Goal: Register for event/course

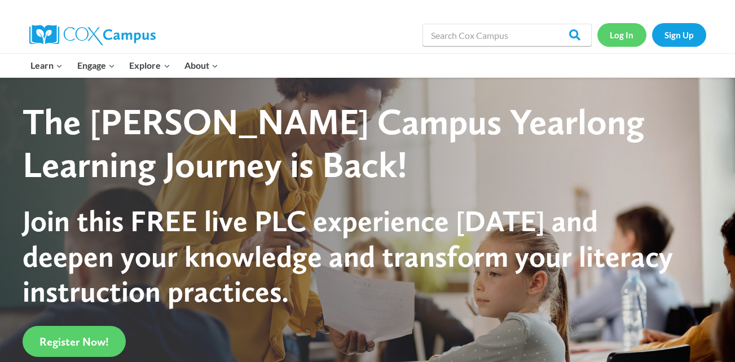
click at [624, 30] on link "Log In" at bounding box center [621, 34] width 49 height 23
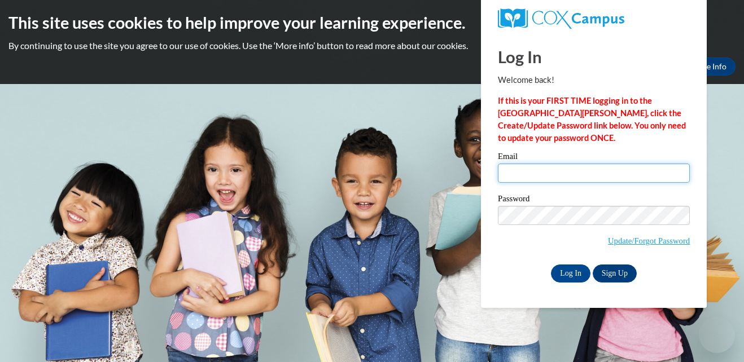
click at [608, 178] on input "Email" at bounding box center [594, 173] width 192 height 19
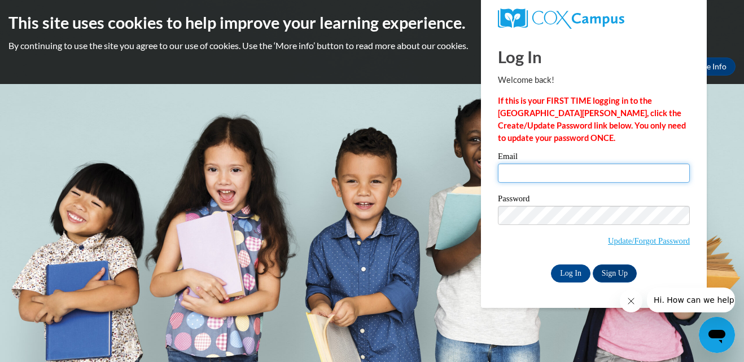
type input "mistynclegg14@gmail.com"
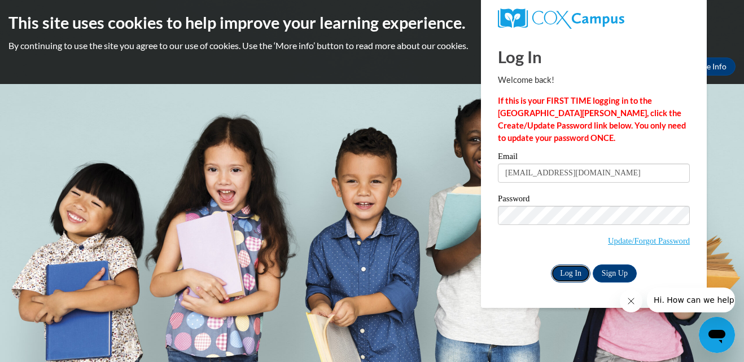
click at [570, 274] on input "Log In" at bounding box center [570, 274] width 39 height 18
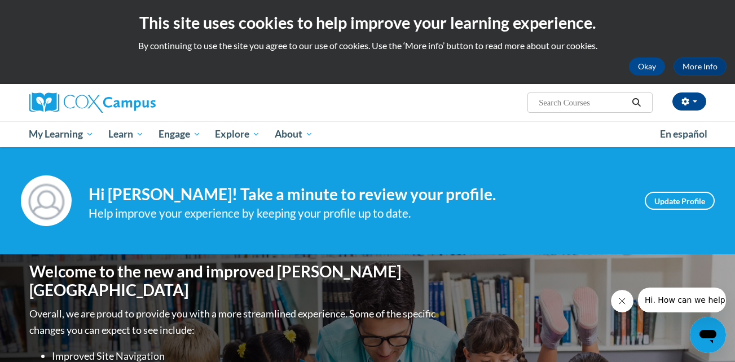
click at [580, 102] on input "Search..." at bounding box center [583, 103] width 90 height 14
type input "power of language and transforming storytime"
click at [640, 102] on icon "Search" at bounding box center [636, 102] width 10 height 8
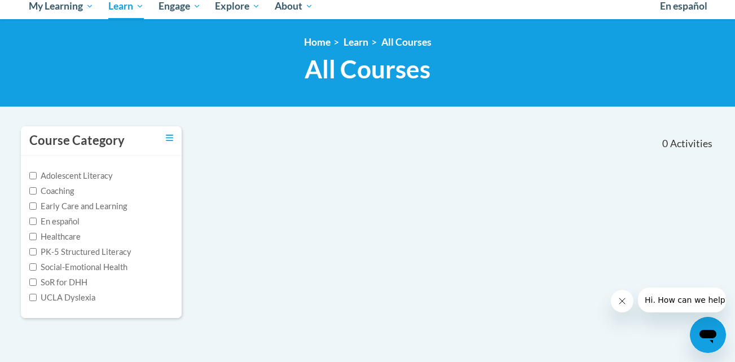
scroll to position [165, 0]
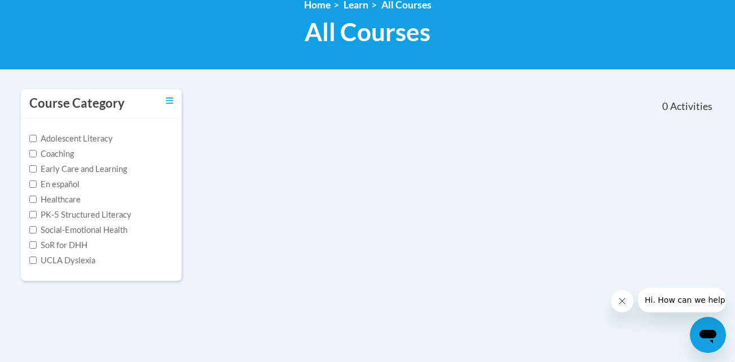
click at [621, 212] on div "Course Category Adolescent Literacy Coaching Early Care and Learning En español…" at bounding box center [367, 192] width 711 height 207
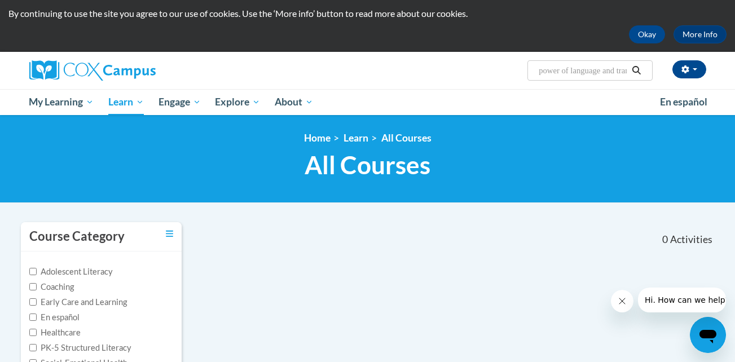
scroll to position [30, 0]
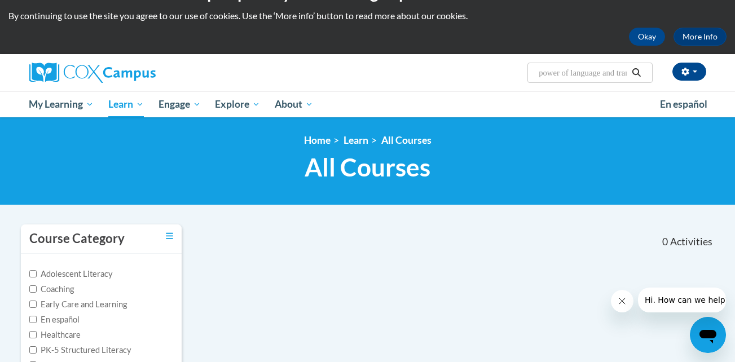
click at [597, 65] on span "Search Search... power of language and transforming storytime" at bounding box center [590, 73] width 125 height 20
click at [597, 66] on input "power of language and transforming storytime" at bounding box center [583, 73] width 90 height 14
click at [619, 71] on input "power of language and transforming storytime" at bounding box center [583, 73] width 90 height 14
type input "power of language"
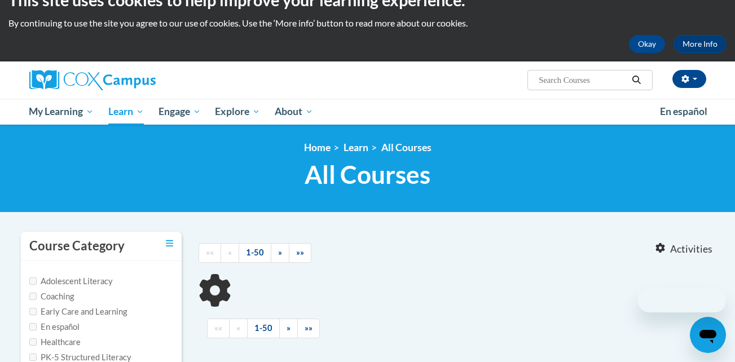
type input "power of language"
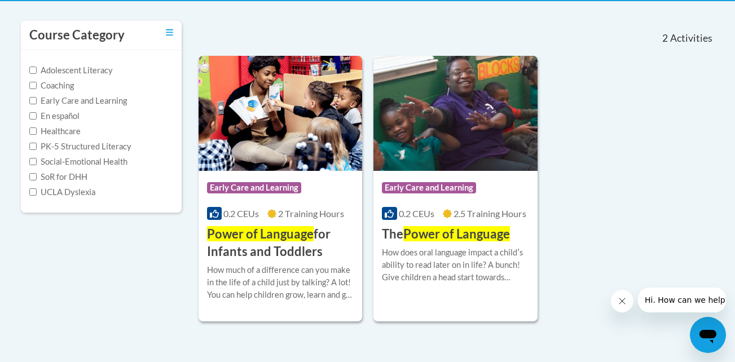
scroll to position [248, 0]
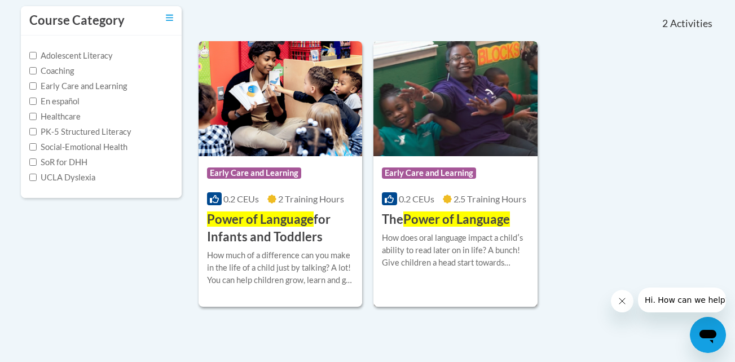
click at [460, 218] on span "Power of Language" at bounding box center [456, 219] width 107 height 15
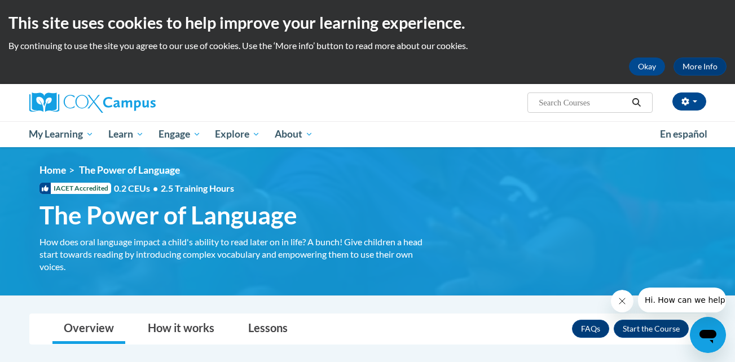
click at [460, 218] on div "<en>Home</en><fr>Accueil</fr><de>Zuhause</de><it>Casa</it><es>Casa</es><pt>Casa…" at bounding box center [368, 221] width 690 height 115
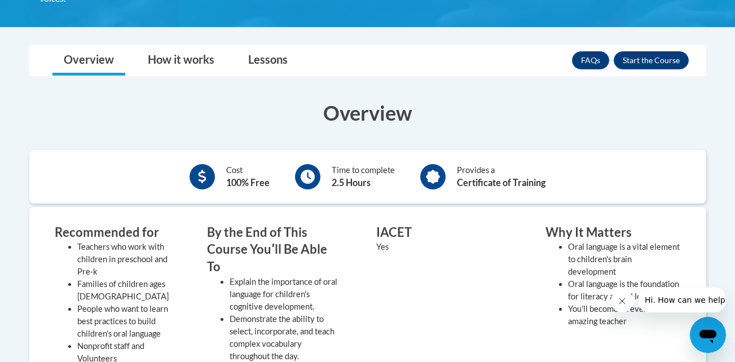
scroll to position [266, 0]
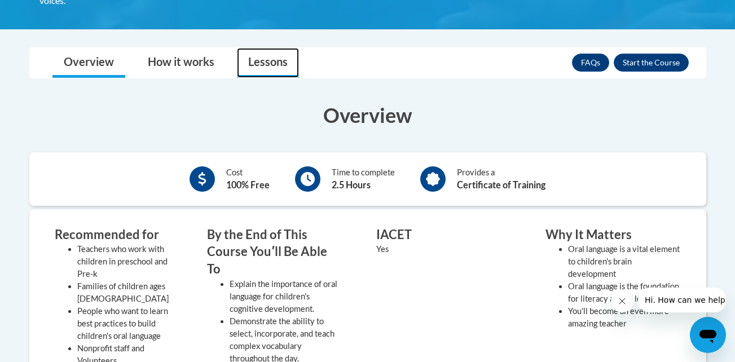
click at [284, 63] on link "Lessons" at bounding box center [268, 63] width 62 height 30
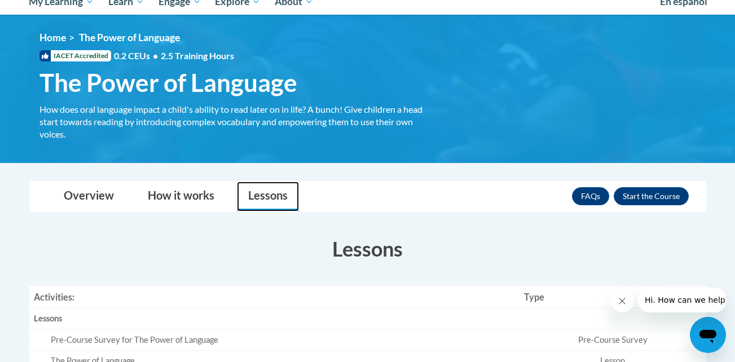
scroll to position [0, 0]
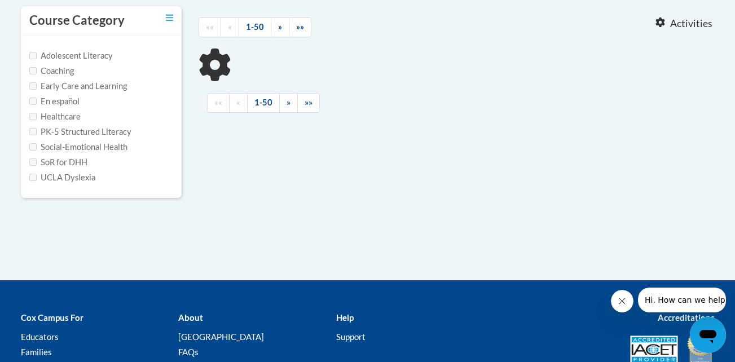
type input "power of language"
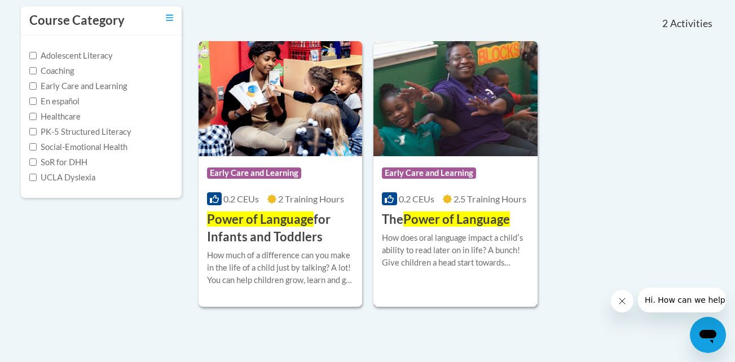
click at [475, 229] on div "More Info Enroll How does oral language impact a childʹs ability to read later …" at bounding box center [455, 257] width 164 height 58
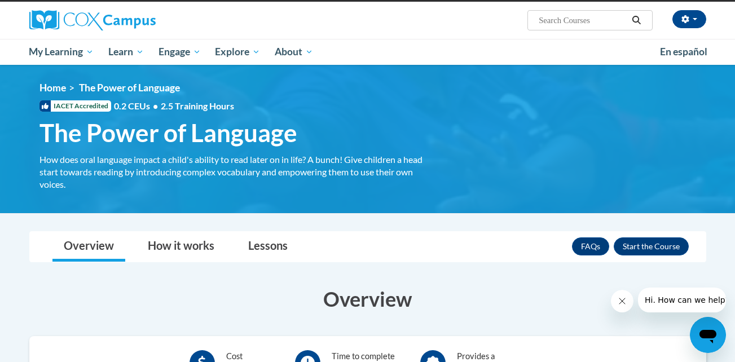
scroll to position [163, 0]
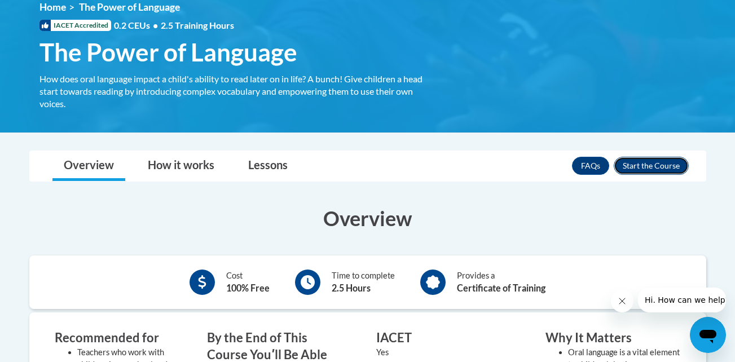
click at [631, 166] on button "Enroll" at bounding box center [651, 166] width 75 height 18
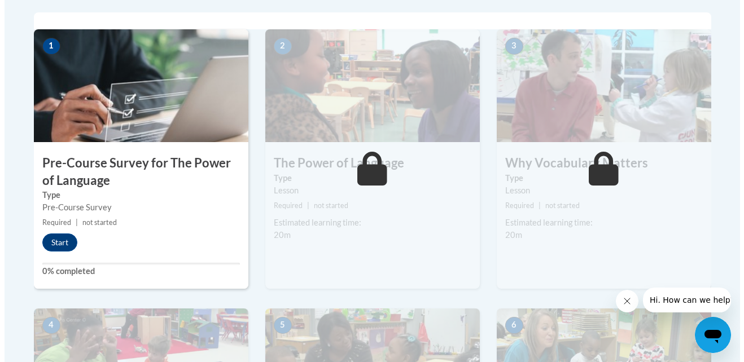
scroll to position [369, 0]
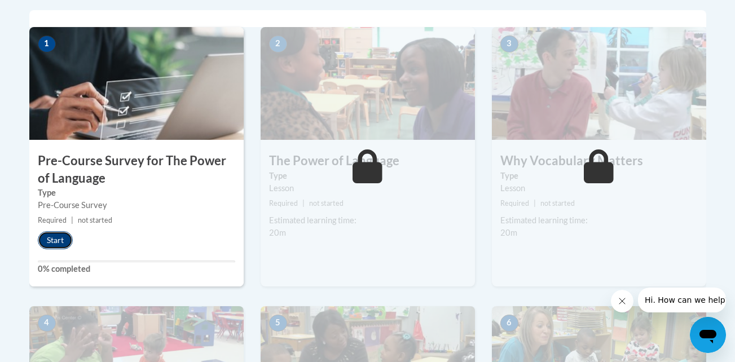
click at [60, 240] on button "Start" at bounding box center [55, 240] width 35 height 18
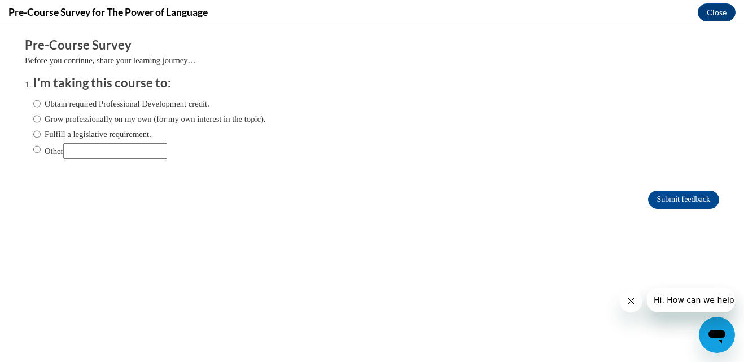
scroll to position [0, 0]
click at [104, 98] on label "Obtain required Professional Development credit." at bounding box center [121, 104] width 176 height 12
click at [41, 98] on input "Obtain required Professional Development credit." at bounding box center [36, 104] width 7 height 12
radio input "true"
click at [671, 204] on input "Submit feedback" at bounding box center [683, 200] width 71 height 18
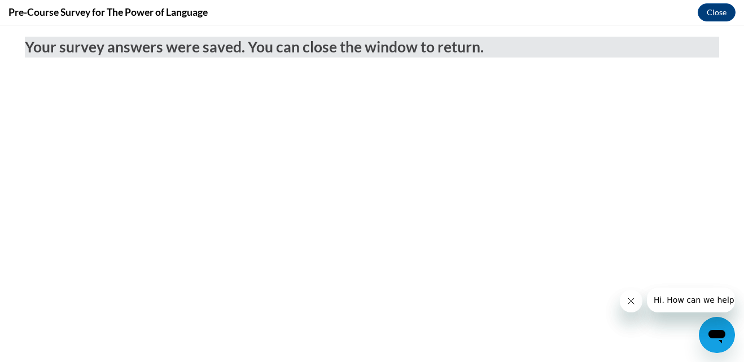
click at [630, 307] on button "Close message from company" at bounding box center [630, 301] width 23 height 23
click at [630, 300] on icon "Close message from company" at bounding box center [630, 301] width 9 height 9
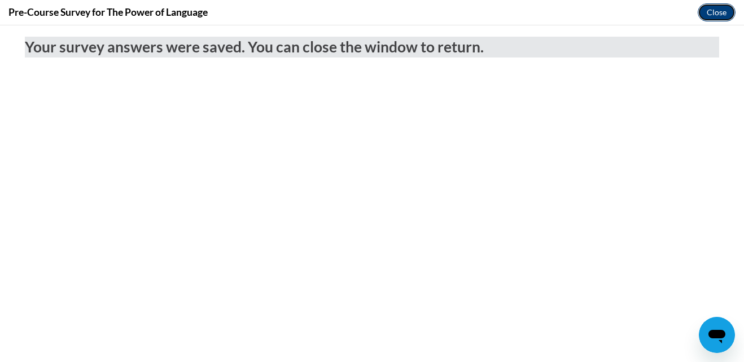
click at [719, 10] on button "Close" at bounding box center [716, 12] width 38 height 18
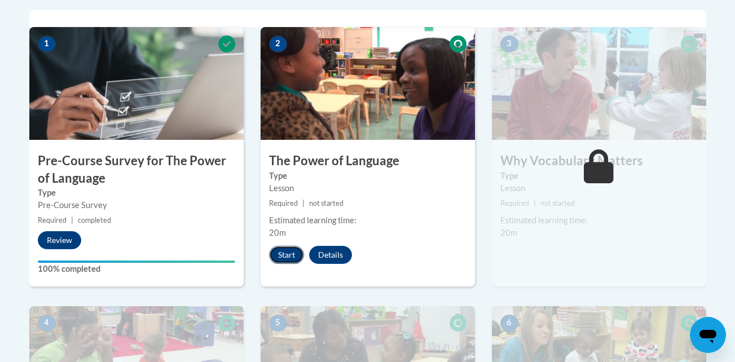
click at [282, 262] on button "Start" at bounding box center [286, 255] width 35 height 18
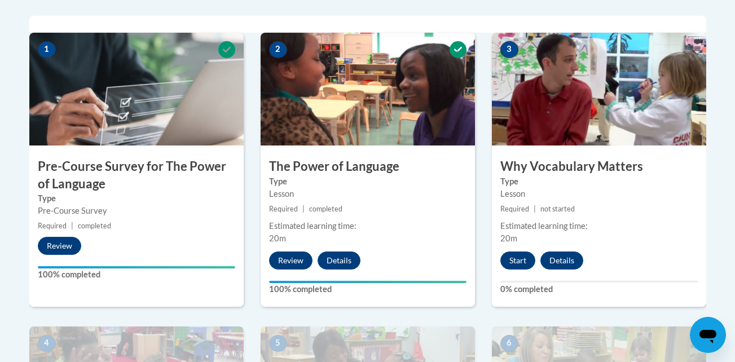
scroll to position [368, 0]
